Goal: Task Accomplishment & Management: Use online tool/utility

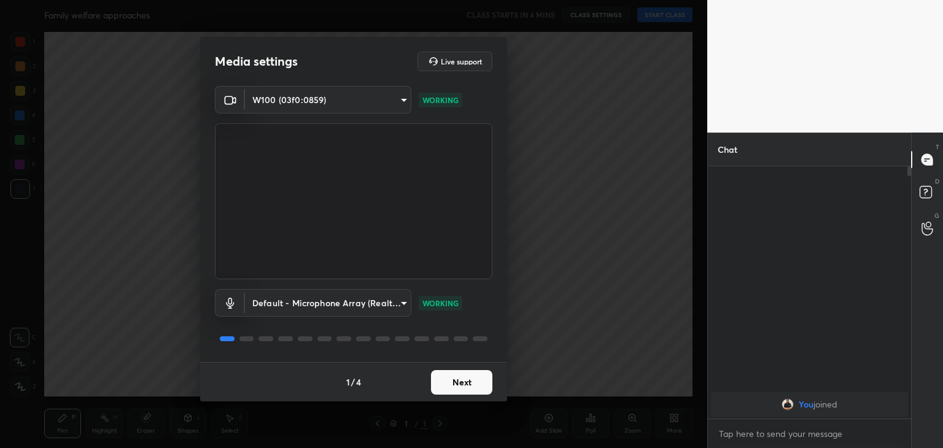
click at [473, 379] on button "Next" at bounding box center [461, 382] width 61 height 25
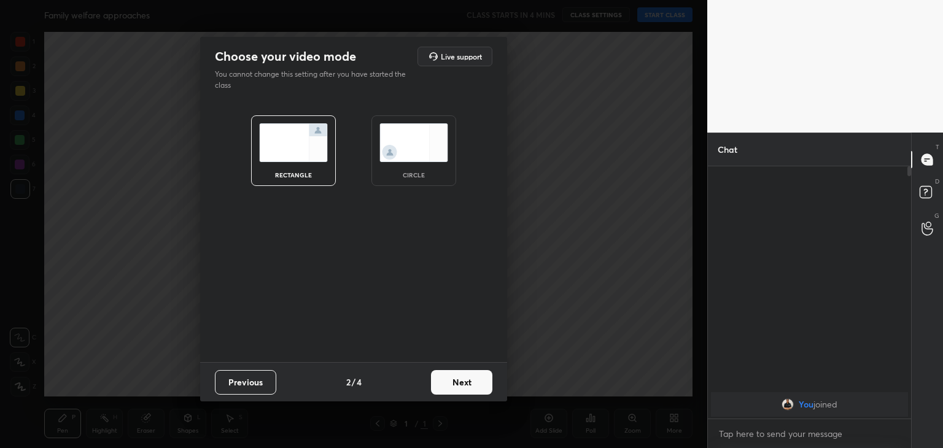
click at [423, 146] on img at bounding box center [414, 142] width 69 height 39
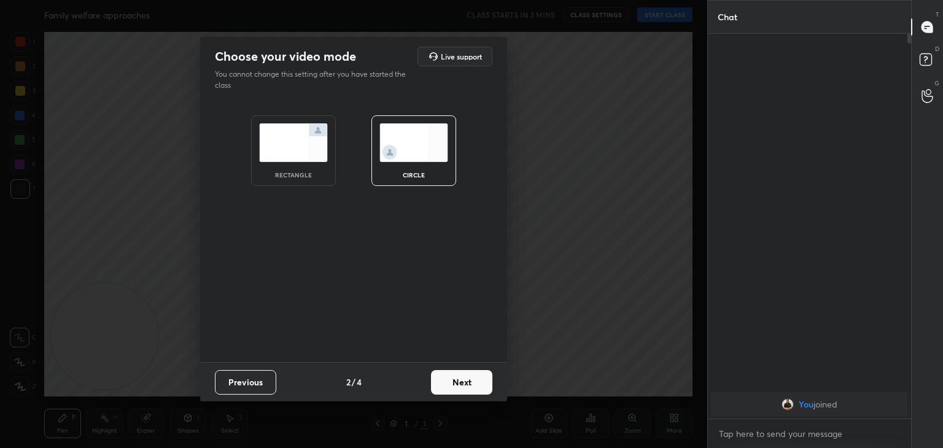
click at [453, 376] on button "Next" at bounding box center [461, 382] width 61 height 25
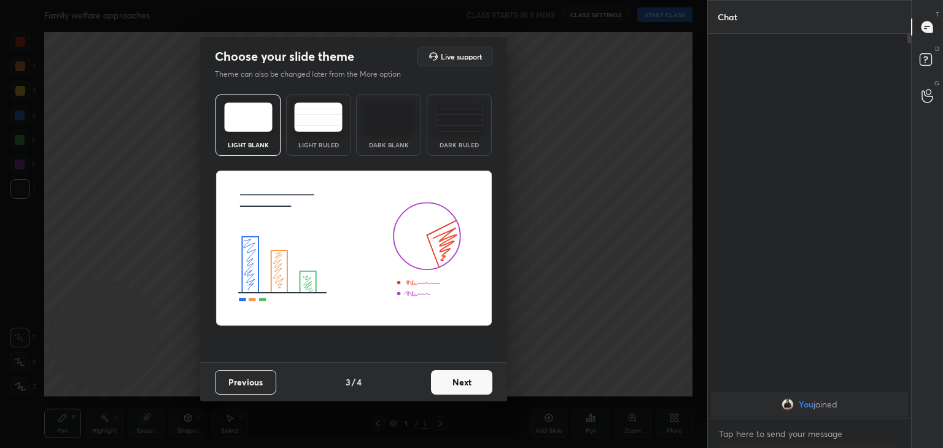
click at [455, 378] on button "Next" at bounding box center [461, 382] width 61 height 25
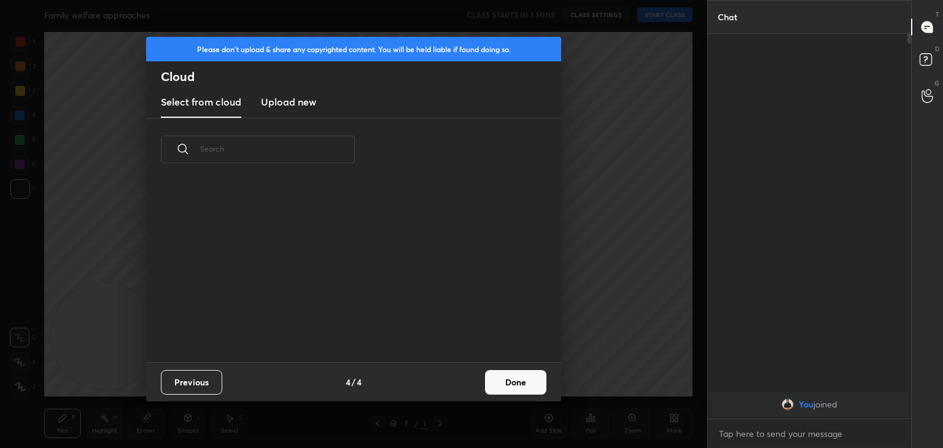
scroll to position [4, 6]
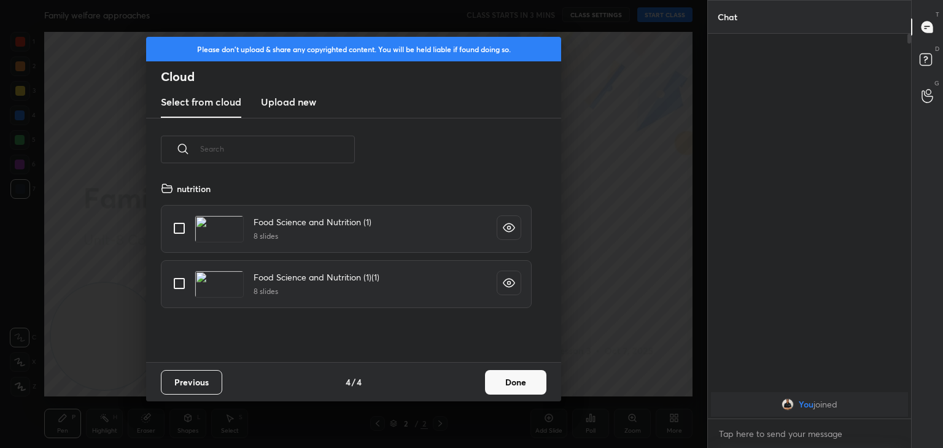
click at [304, 106] on h3 "Upload new" at bounding box center [288, 102] width 55 height 15
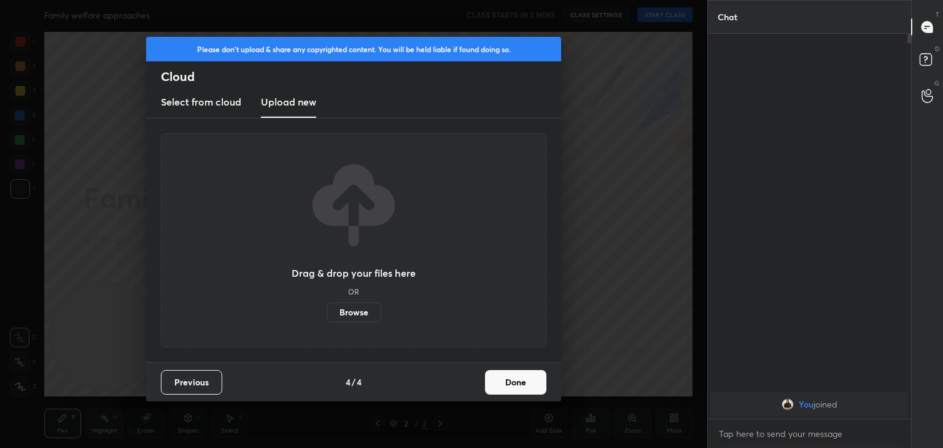
click at [364, 318] on label "Browse" at bounding box center [354, 313] width 55 height 20
click at [327, 318] on input "Browse" at bounding box center [327, 313] width 0 height 20
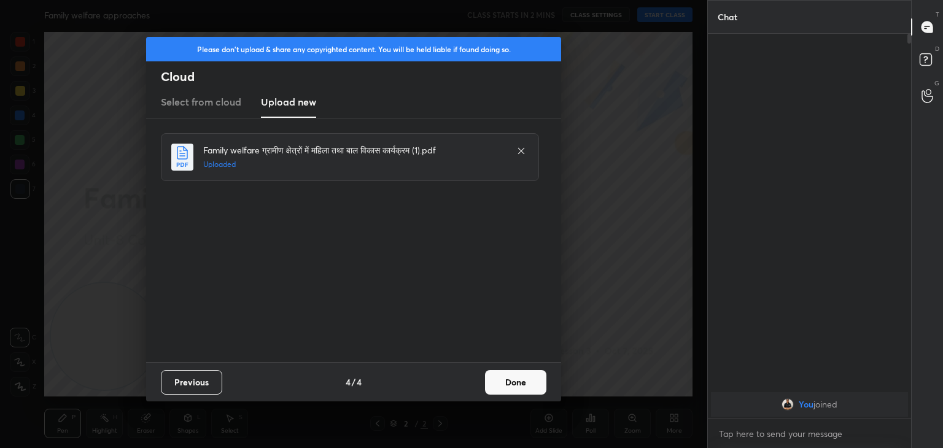
click at [513, 386] on button "Done" at bounding box center [515, 382] width 61 height 25
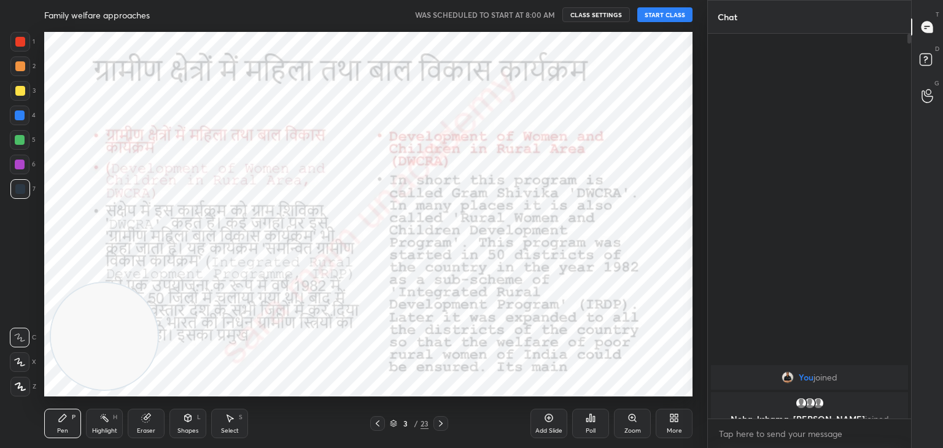
click at [649, 13] on button "START CLASS" at bounding box center [664, 14] width 55 height 15
click at [376, 421] on icon at bounding box center [378, 424] width 10 height 10
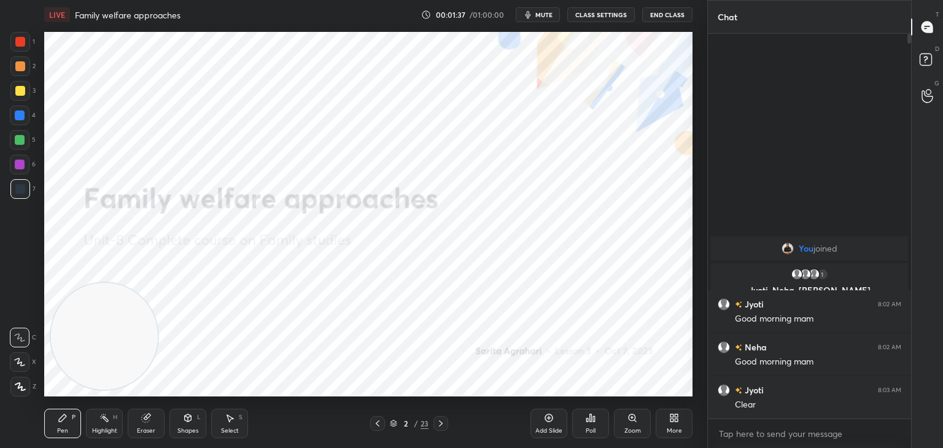
click at [25, 384] on icon at bounding box center [20, 387] width 11 height 9
click at [17, 45] on div at bounding box center [20, 42] width 10 height 10
click at [440, 427] on icon at bounding box center [441, 424] width 10 height 10
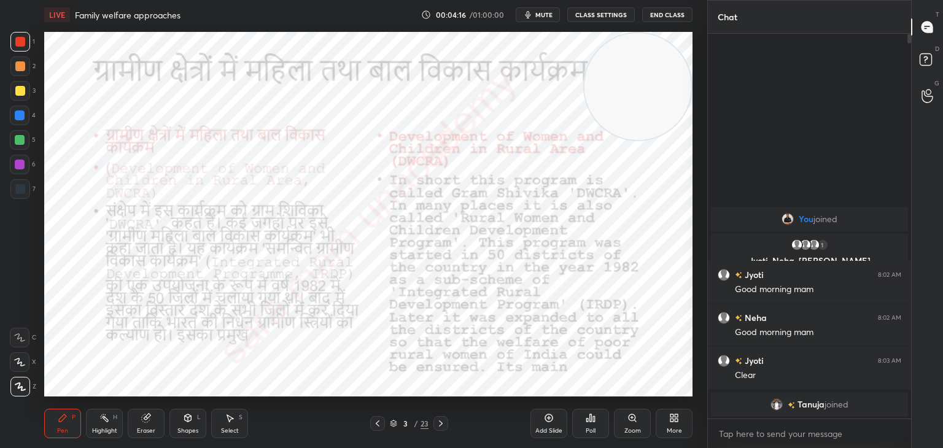
click at [448, 423] on div "3 / 23" at bounding box center [408, 423] width 243 height 15
click at [434, 422] on div at bounding box center [441, 423] width 15 height 15
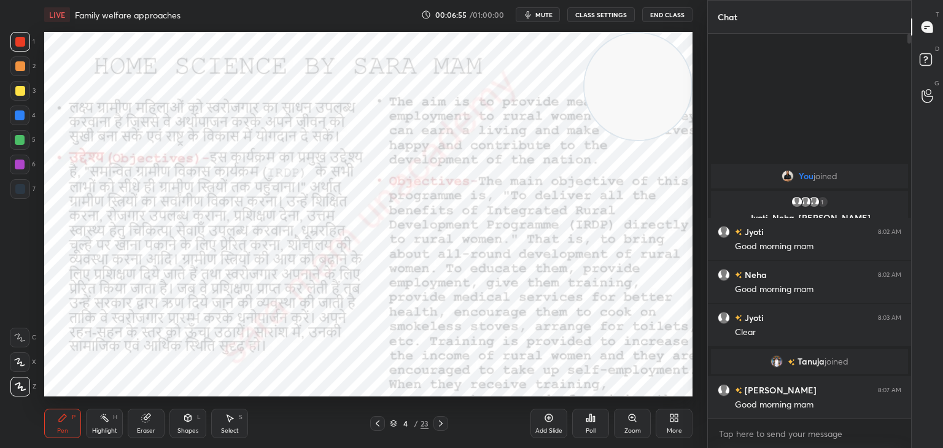
click at [440, 426] on icon at bounding box center [441, 424] width 10 height 10
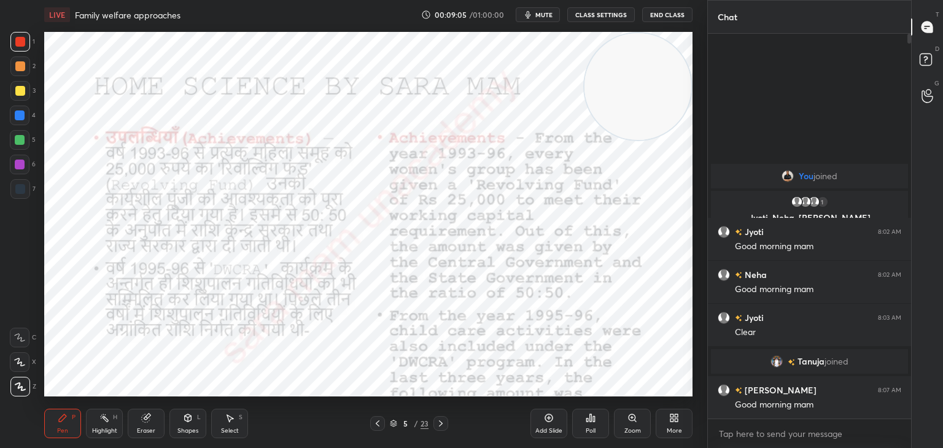
click at [437, 426] on icon at bounding box center [441, 424] width 10 height 10
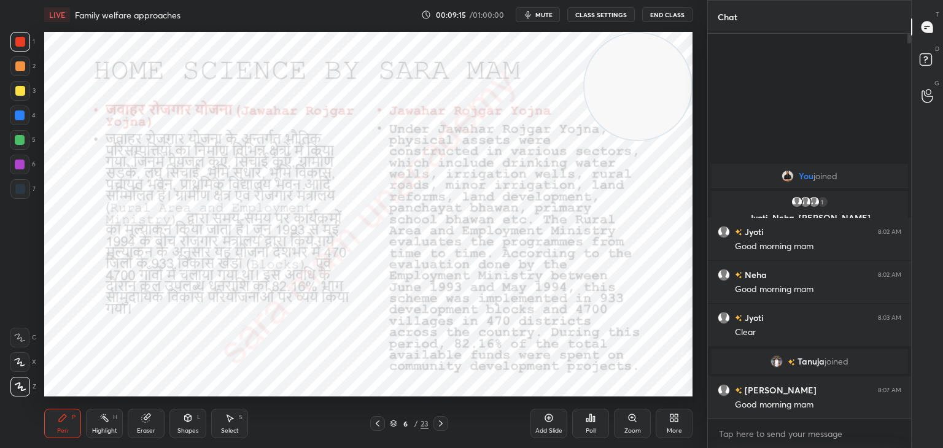
click at [368, 423] on div "6 / 23" at bounding box center [408, 423] width 243 height 15
click at [370, 427] on div at bounding box center [377, 423] width 15 height 15
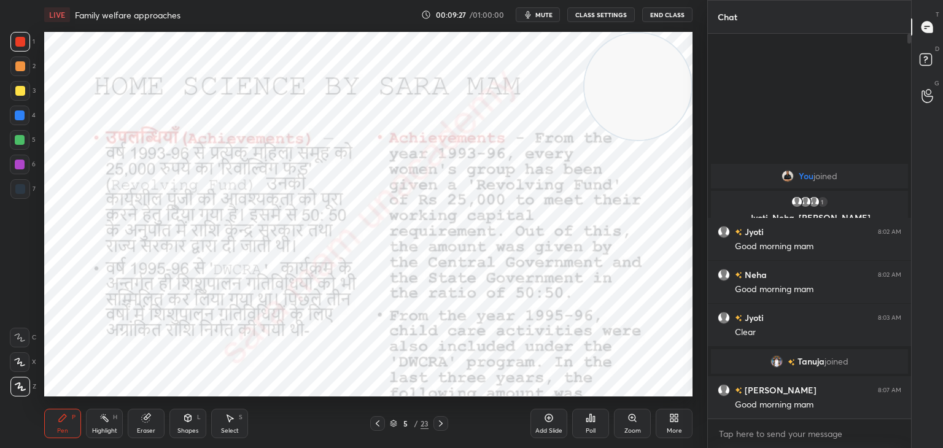
click at [440, 423] on icon at bounding box center [441, 424] width 10 height 10
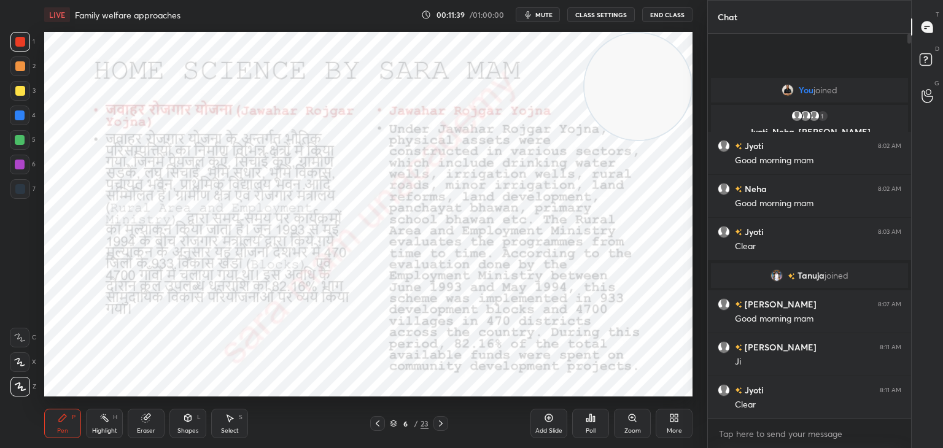
click at [442, 426] on icon at bounding box center [441, 424] width 10 height 10
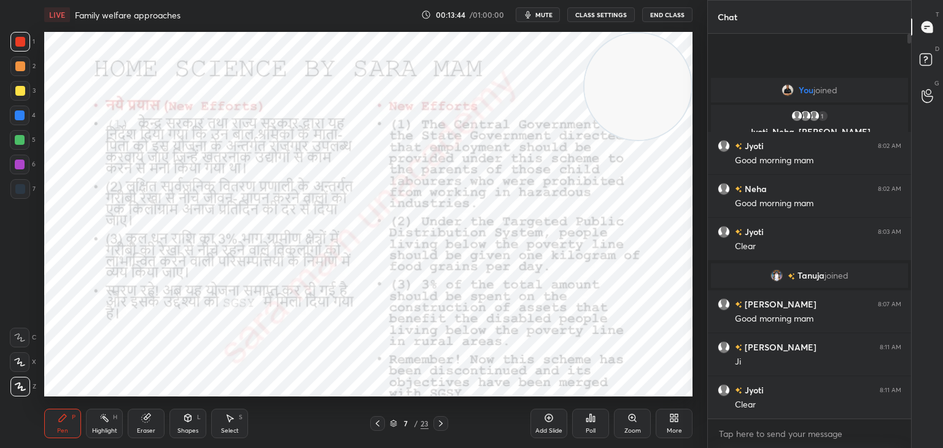
click at [445, 423] on div at bounding box center [441, 423] width 15 height 15
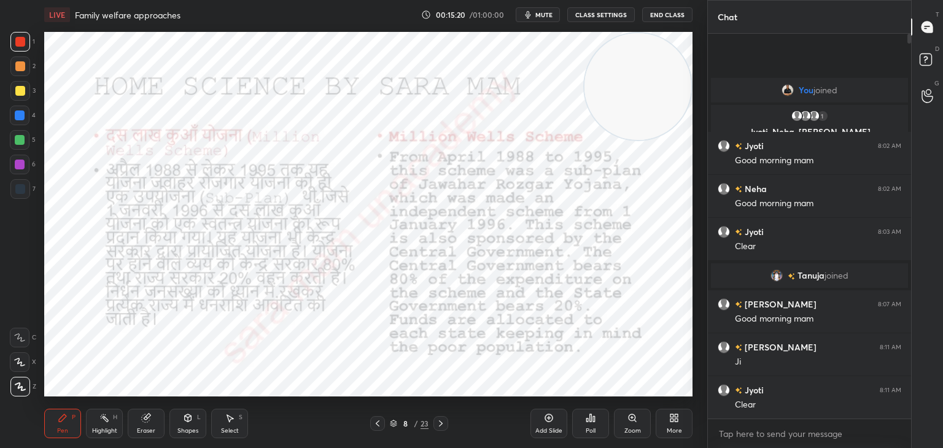
click at [442, 424] on icon at bounding box center [441, 424] width 4 height 6
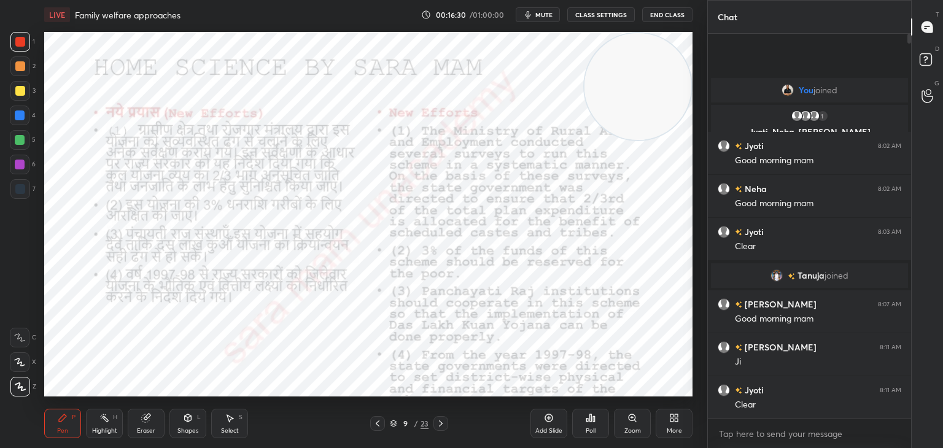
click at [445, 422] on icon at bounding box center [441, 424] width 10 height 10
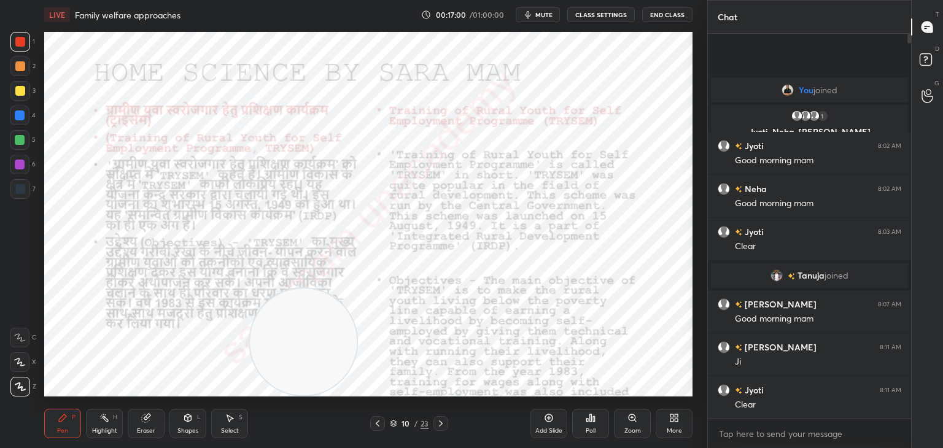
click at [243, 426] on div "Select S" at bounding box center [229, 423] width 37 height 29
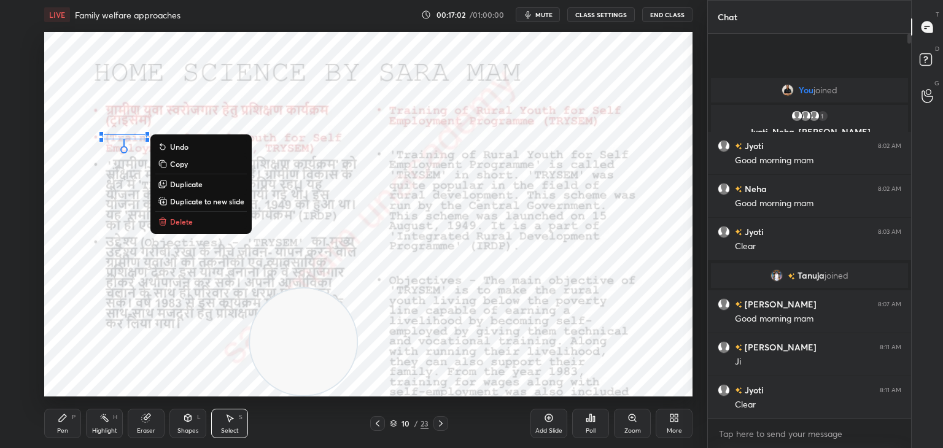
click at [184, 224] on p "Delete" at bounding box center [181, 222] width 23 height 10
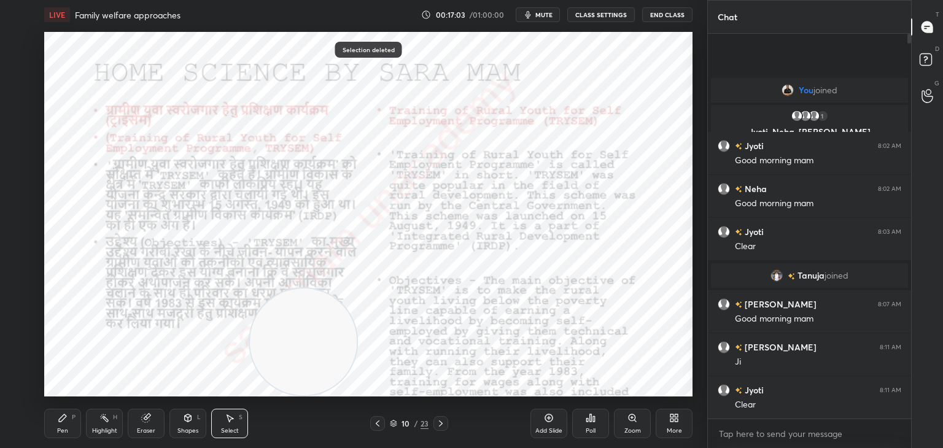
click at [65, 426] on div "Pen P" at bounding box center [62, 423] width 37 height 29
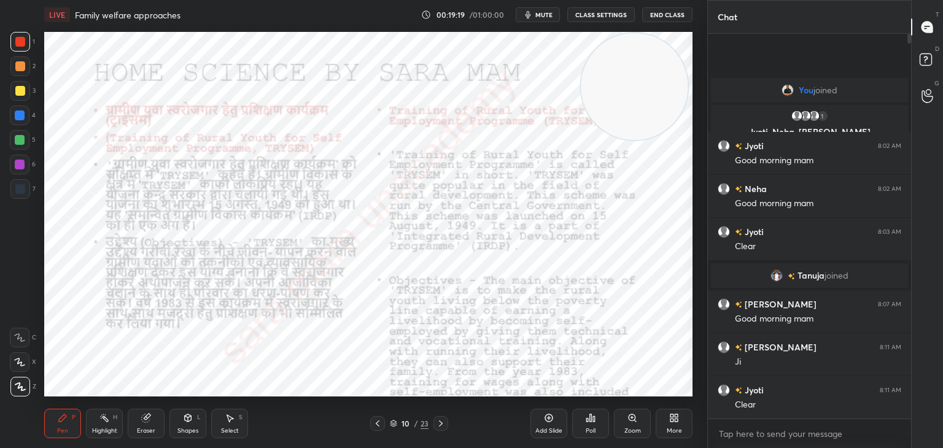
click at [440, 421] on icon at bounding box center [441, 424] width 10 height 10
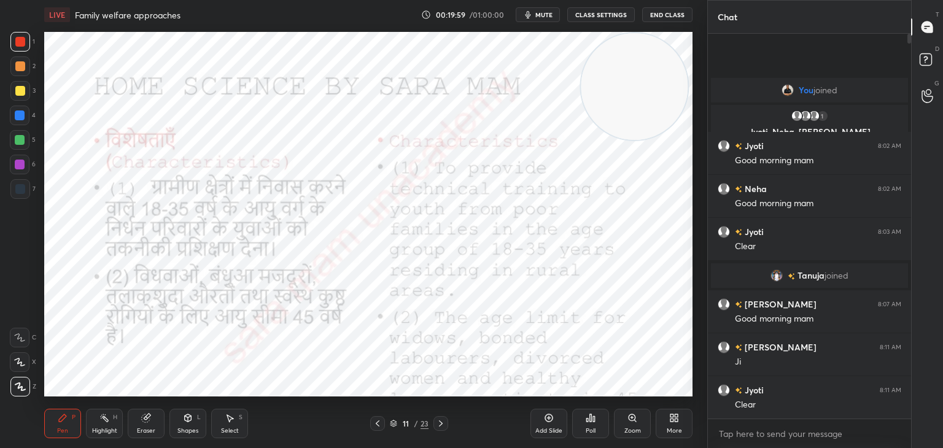
click at [446, 426] on div at bounding box center [441, 423] width 15 height 15
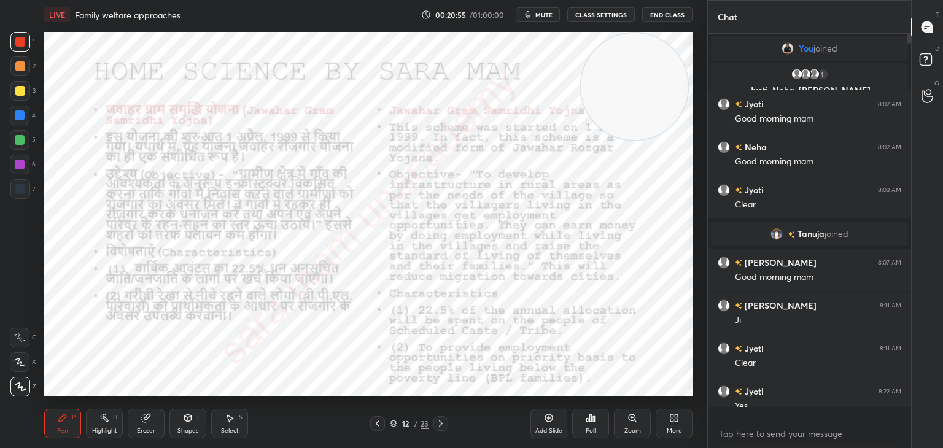
scroll to position [381, 200]
click at [437, 425] on icon at bounding box center [441, 424] width 10 height 10
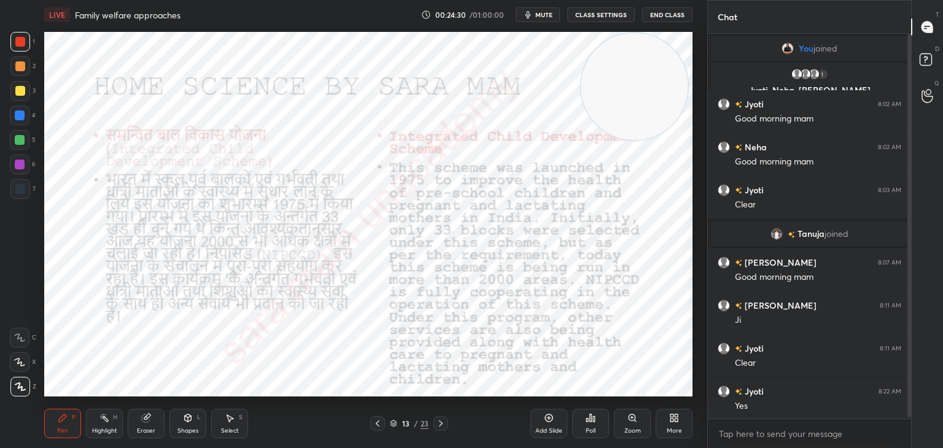
click at [447, 423] on div at bounding box center [441, 423] width 15 height 15
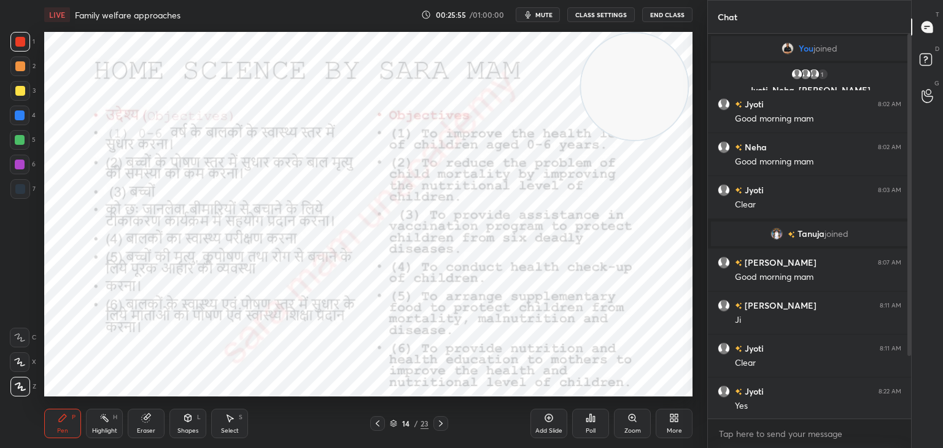
click at [439, 424] on icon at bounding box center [441, 424] width 10 height 10
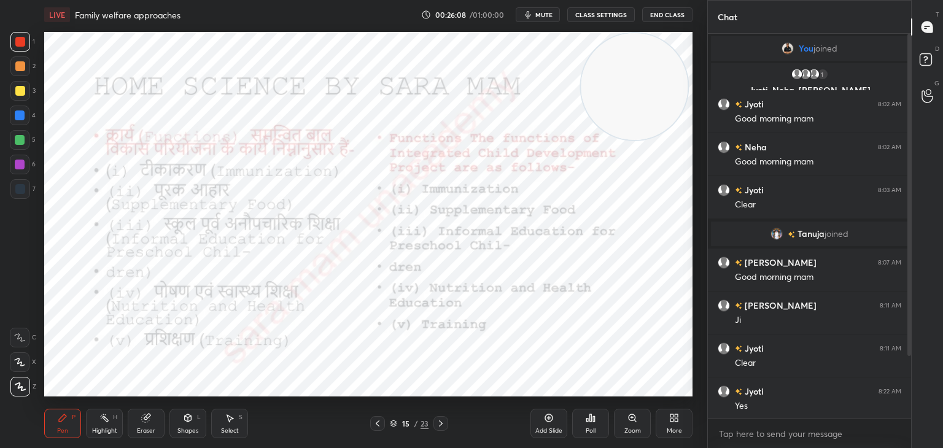
scroll to position [87, 0]
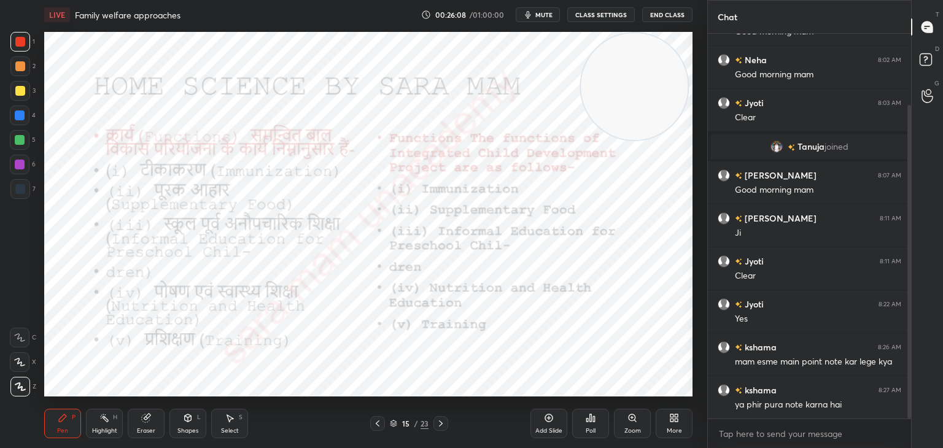
drag, startPoint x: 910, startPoint y: 263, endPoint x: 918, endPoint y: 396, distance: 133.5
click at [918, 396] on div "Chat 1 Jyoti, [PERSON_NAME], [PERSON_NAME] & 1 other joined Jyoti 8:02 AM Good …" at bounding box center [826, 224] width 236 height 448
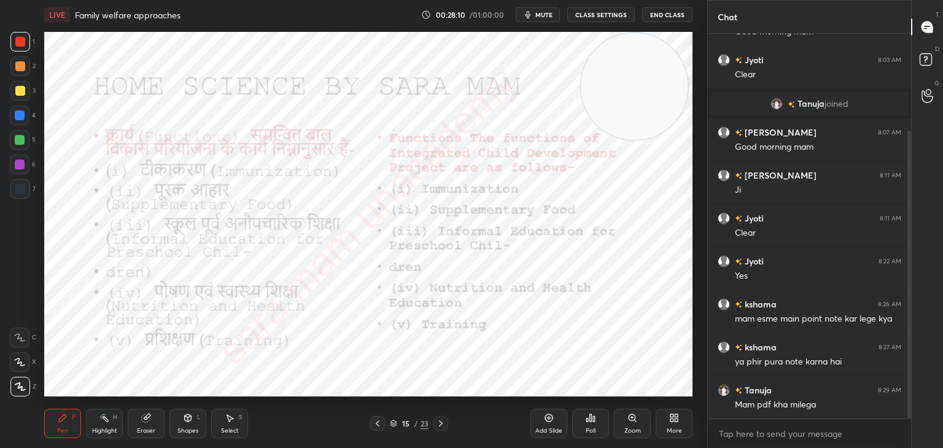
click at [437, 424] on icon at bounding box center [441, 424] width 10 height 10
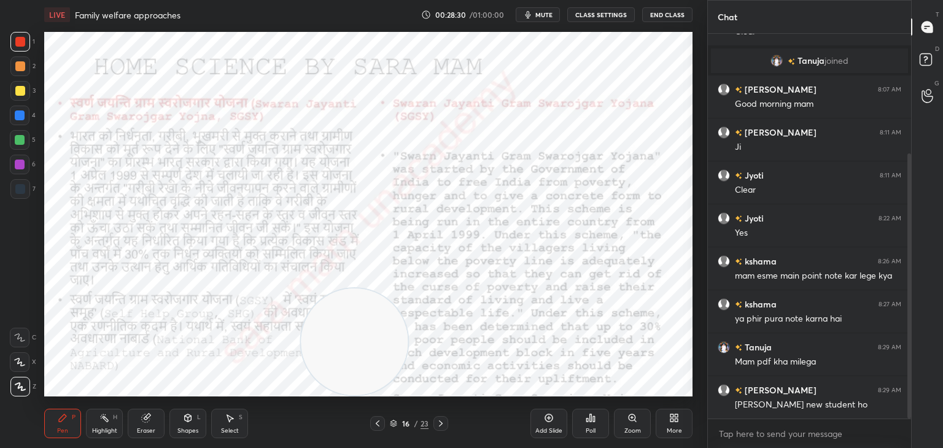
scroll to position [216, 0]
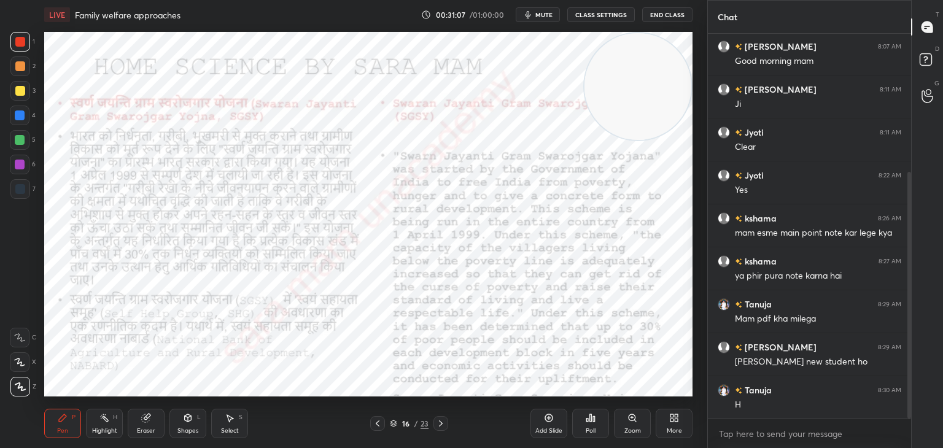
click at [439, 423] on icon at bounding box center [441, 424] width 10 height 10
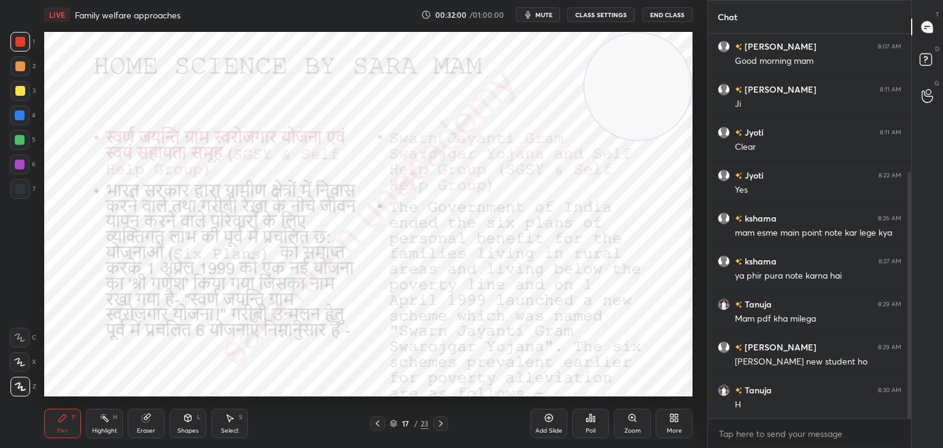
click at [440, 427] on icon at bounding box center [441, 424] width 10 height 10
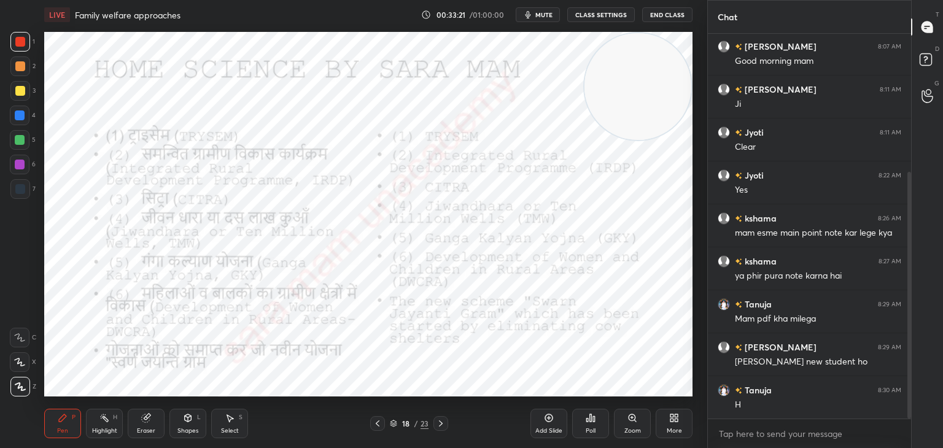
click at [446, 421] on div at bounding box center [441, 423] width 15 height 15
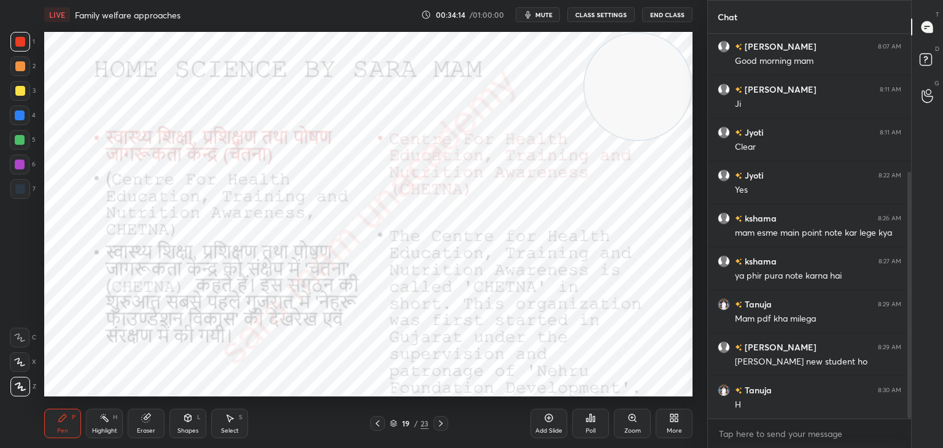
click at [437, 423] on icon at bounding box center [441, 424] width 10 height 10
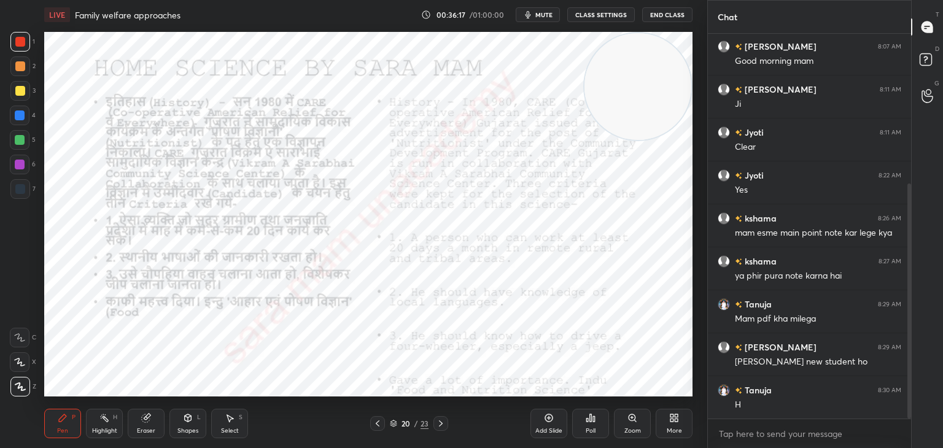
scroll to position [246, 0]
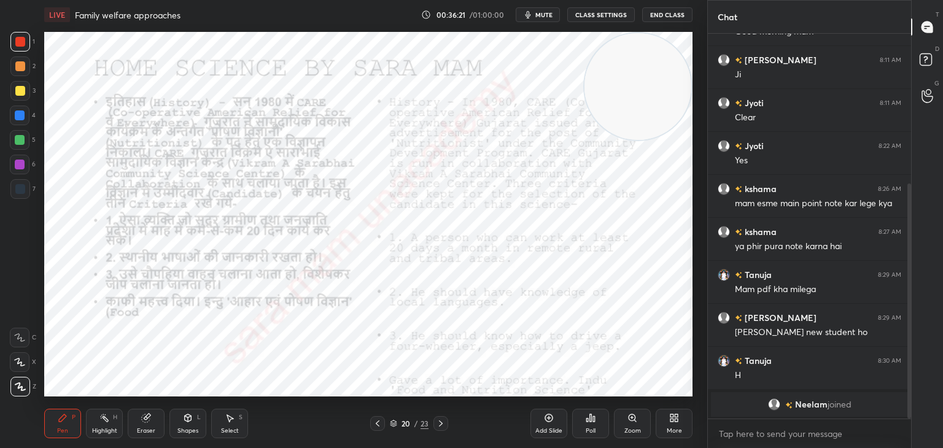
click at [437, 425] on icon at bounding box center [441, 424] width 10 height 10
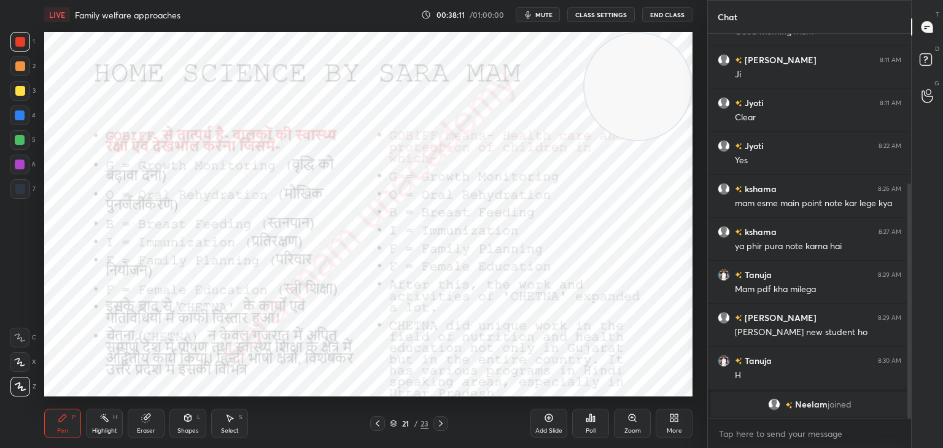
click at [445, 426] on icon at bounding box center [441, 424] width 10 height 10
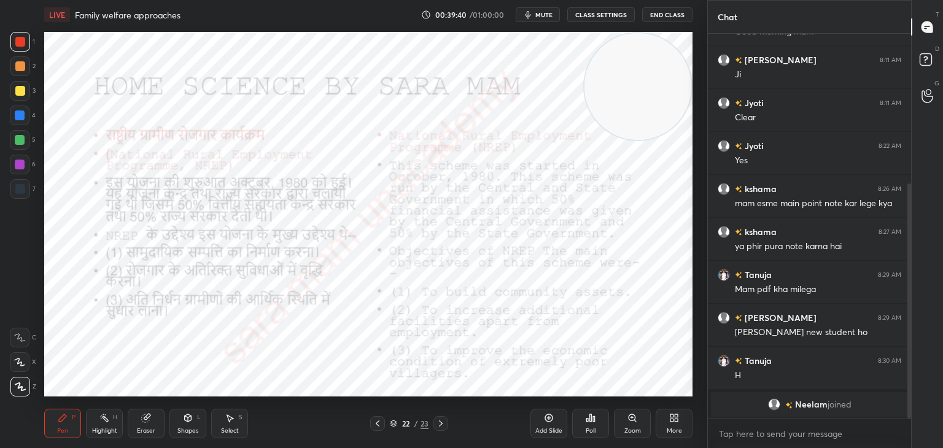
click at [442, 423] on icon at bounding box center [441, 424] width 10 height 10
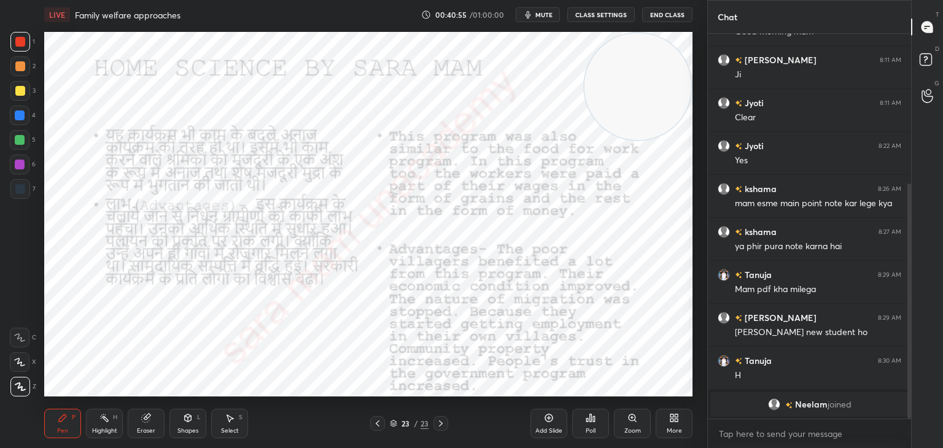
click at [441, 424] on icon at bounding box center [441, 424] width 10 height 10
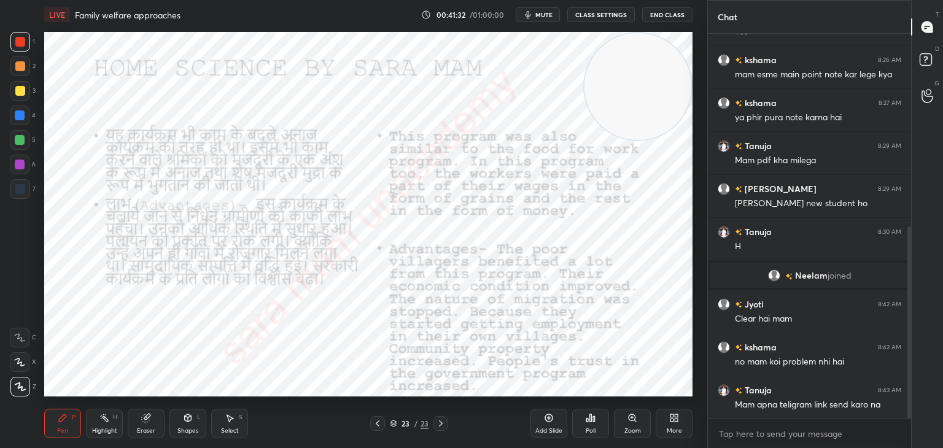
scroll to position [386, 0]
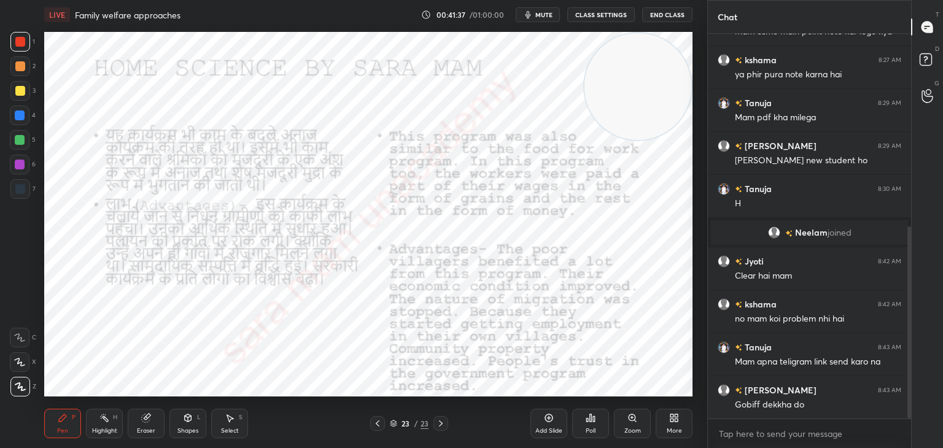
click at [382, 426] on div at bounding box center [377, 423] width 15 height 15
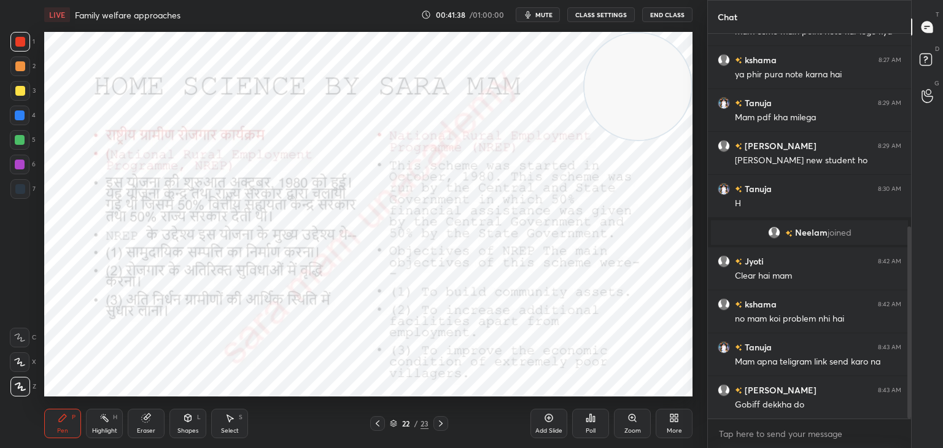
click at [384, 428] on div at bounding box center [377, 423] width 15 height 15
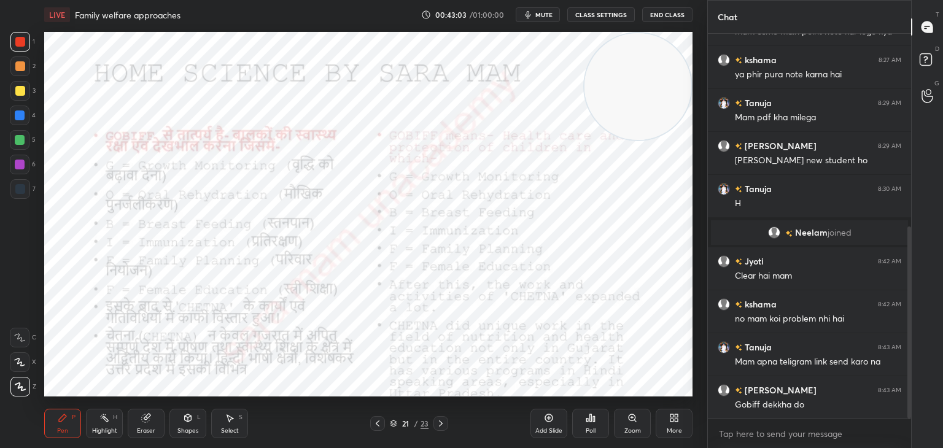
click at [445, 426] on div at bounding box center [441, 423] width 15 height 15
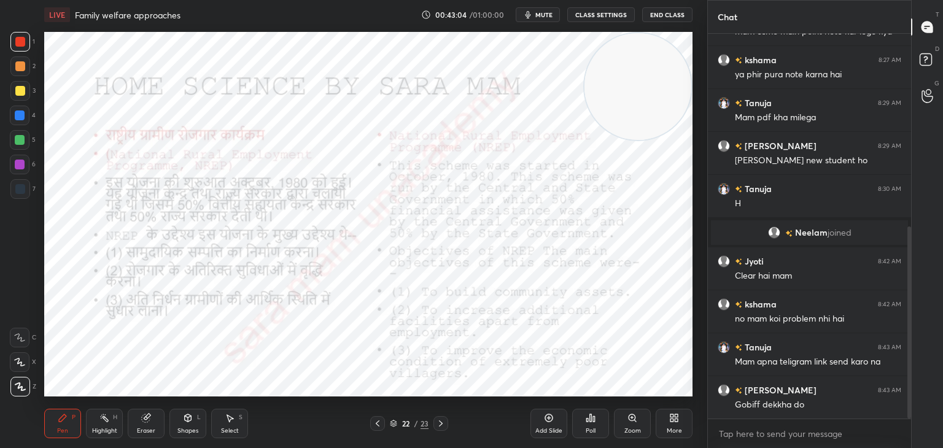
click at [440, 428] on icon at bounding box center [441, 424] width 10 height 10
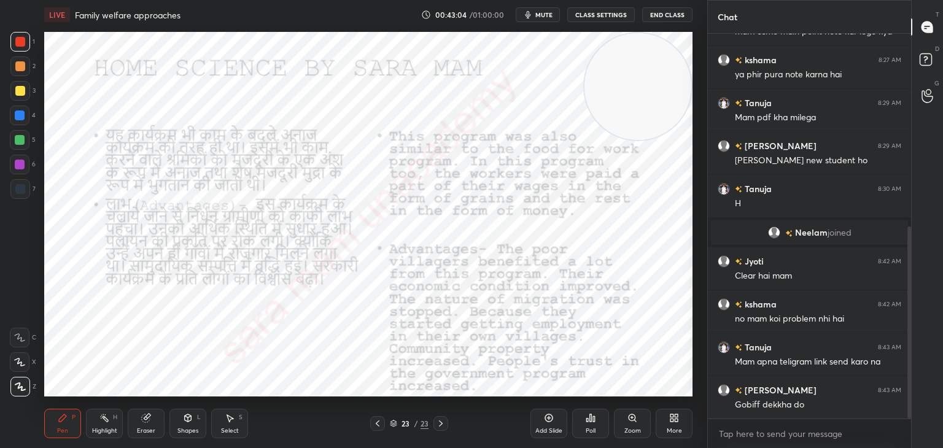
click at [442, 433] on div "Pen P Highlight H Eraser Shapes L Select S 23 / 23 Add Slide Poll Zoom More" at bounding box center [368, 423] width 649 height 49
click at [445, 427] on icon at bounding box center [441, 424] width 10 height 10
click at [444, 429] on div at bounding box center [441, 423] width 15 height 15
click at [444, 428] on icon at bounding box center [441, 424] width 10 height 10
click at [545, 427] on div "Add Slide" at bounding box center [549, 423] width 37 height 29
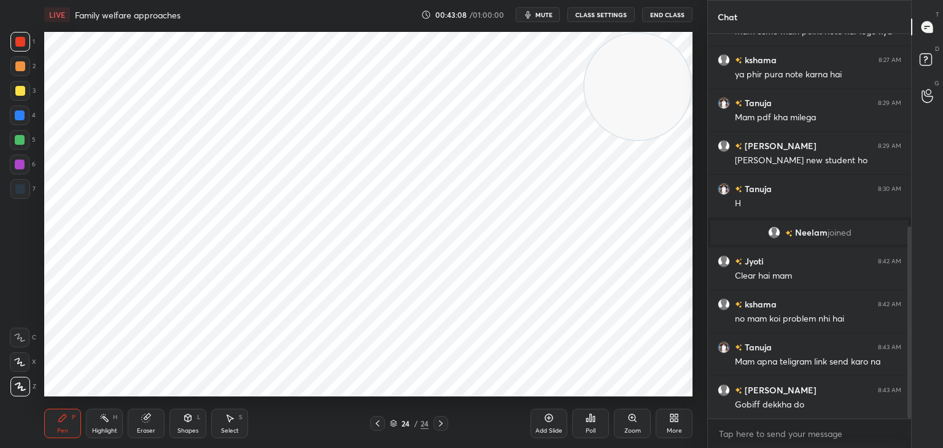
click at [62, 423] on icon at bounding box center [63, 418] width 10 height 10
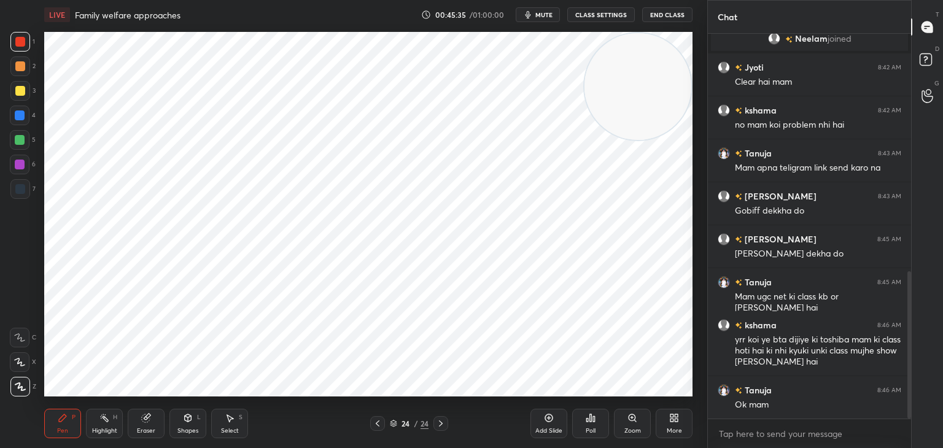
scroll to position [623, 0]
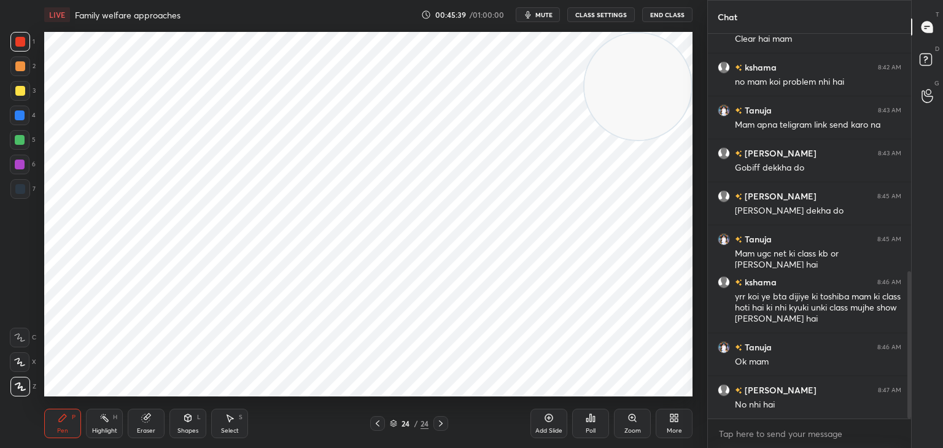
click at [376, 424] on icon at bounding box center [378, 424] width 10 height 10
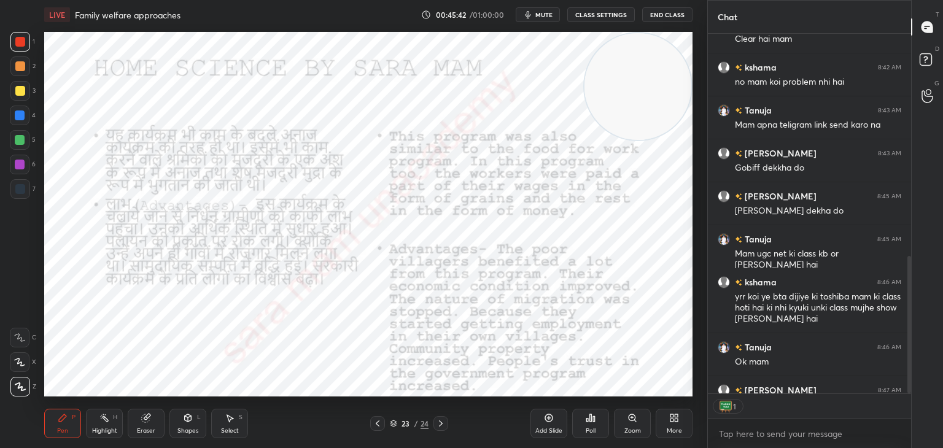
scroll to position [4, 4]
click at [688, 17] on button "End Class" at bounding box center [667, 14] width 50 height 15
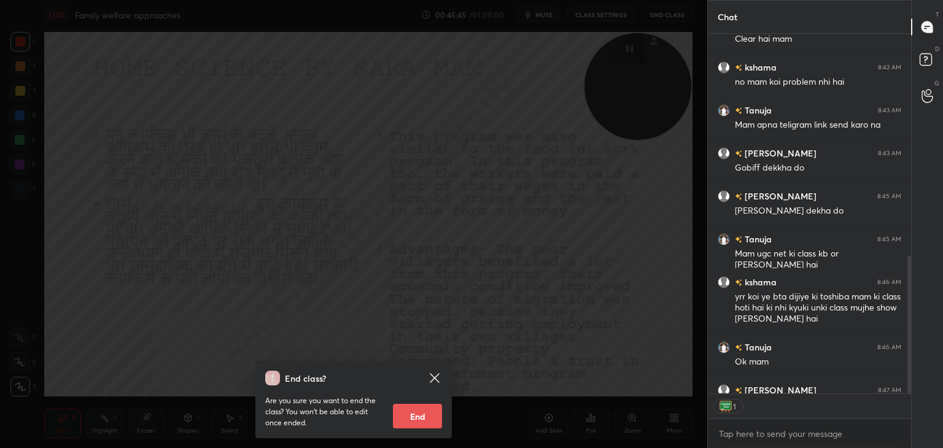
click at [408, 413] on button "End" at bounding box center [417, 416] width 49 height 25
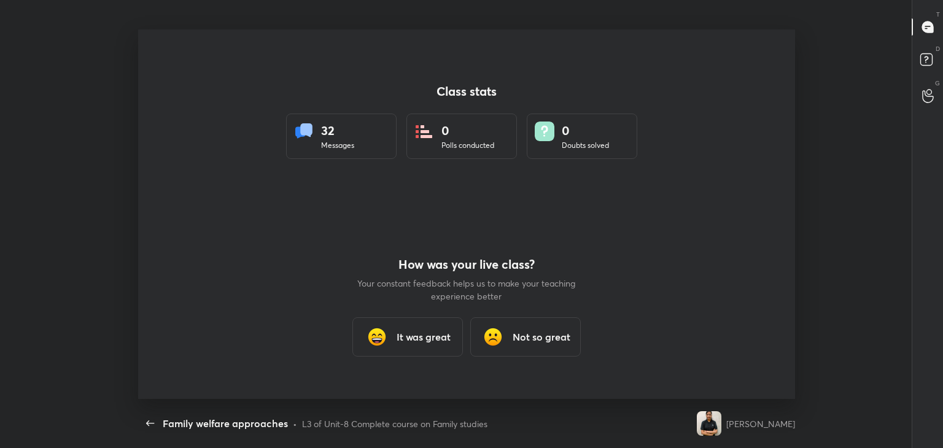
scroll to position [0, 0]
click at [412, 337] on h3 "It was great" at bounding box center [424, 337] width 54 height 15
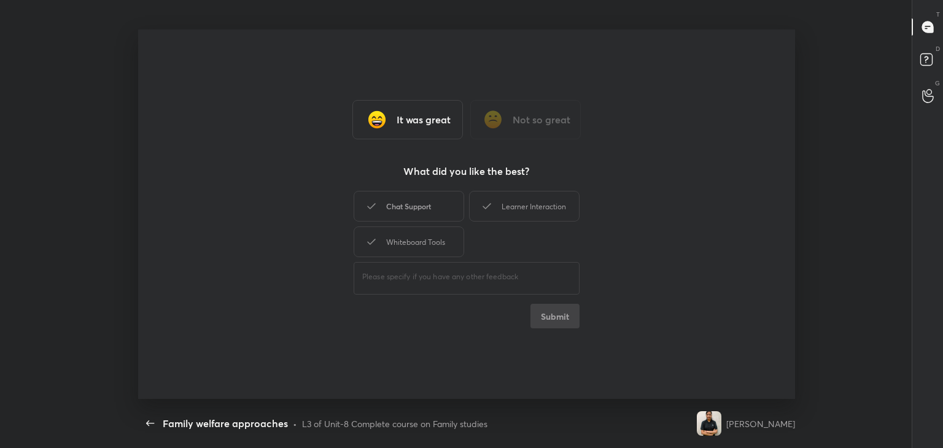
click at [413, 200] on div "Chat Support" at bounding box center [409, 206] width 111 height 31
click at [499, 209] on div "Learner Interaction" at bounding box center [524, 206] width 111 height 31
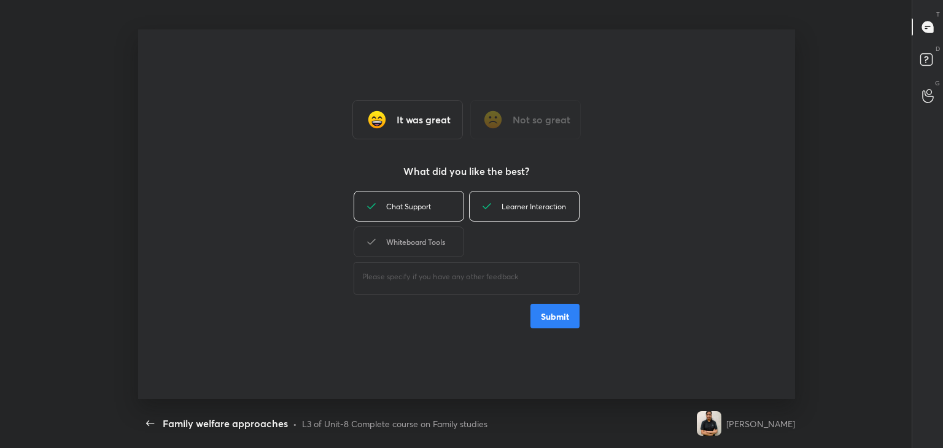
click at [415, 252] on div "Whiteboard Tools" at bounding box center [409, 242] width 111 height 31
click at [563, 322] on button "Submit" at bounding box center [555, 316] width 49 height 25
type textarea "x"
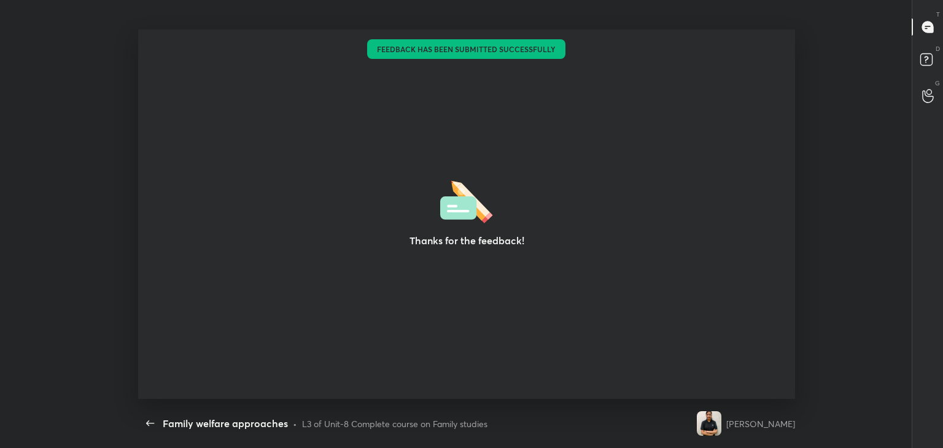
scroll to position [4, 0]
